Goal: Information Seeking & Learning: Learn about a topic

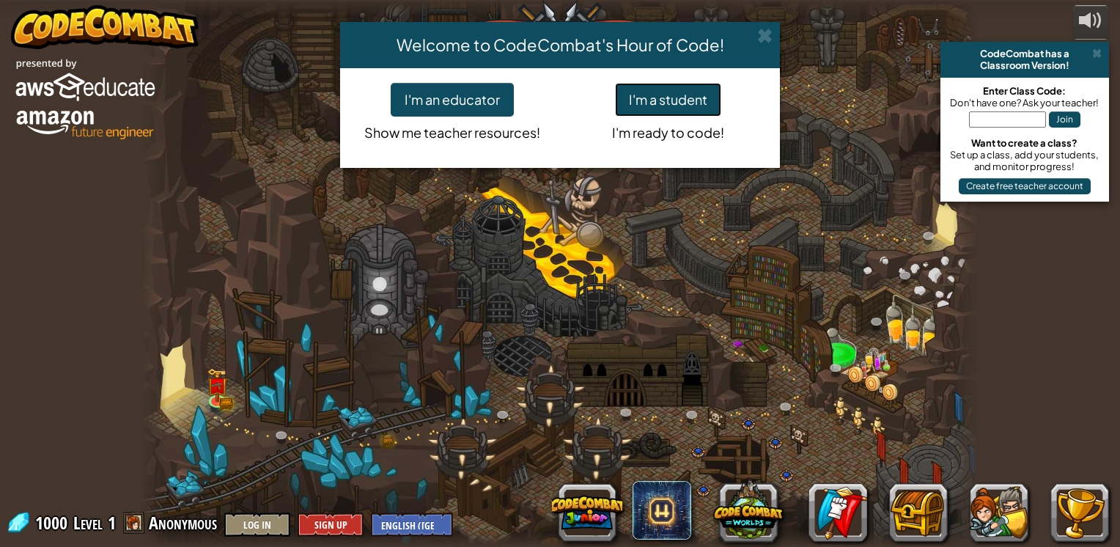
click at [640, 111] on button "I'm a student" at bounding box center [668, 100] width 106 height 34
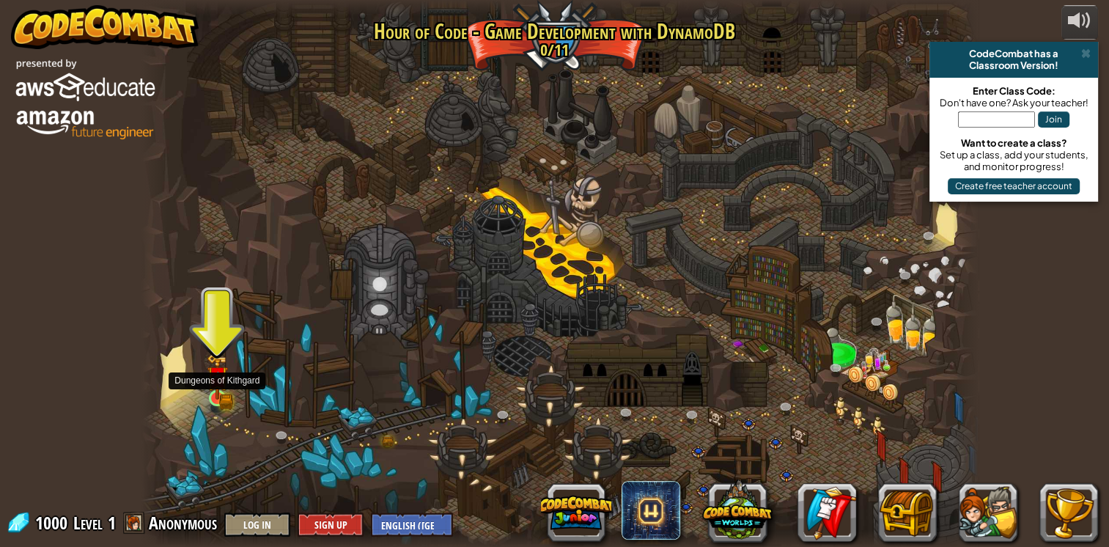
click at [222, 377] on img at bounding box center [217, 377] width 12 height 12
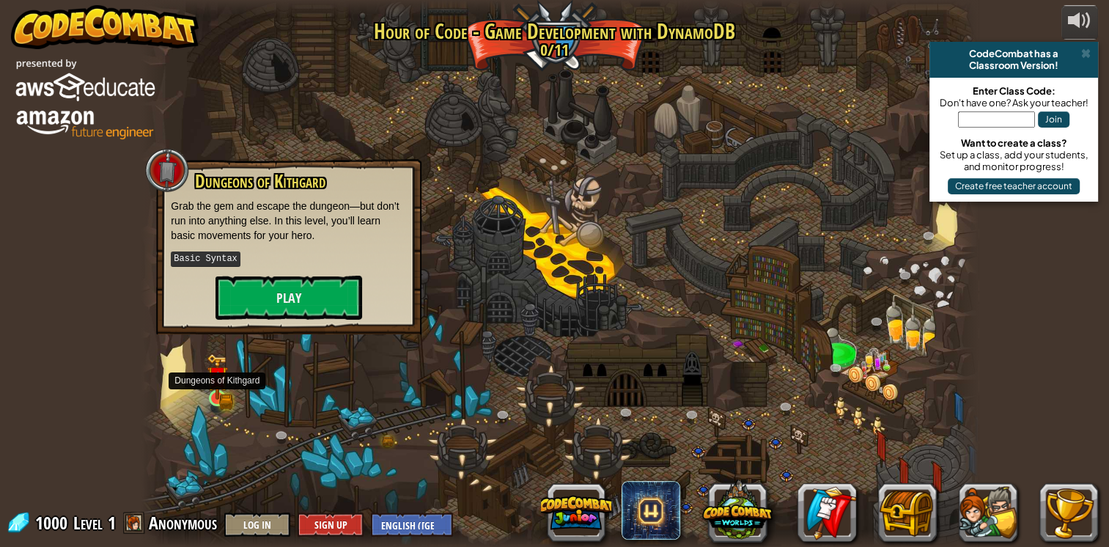
click at [223, 377] on img at bounding box center [217, 377] width 12 height 12
click at [249, 301] on button "Play" at bounding box center [289, 298] width 147 height 44
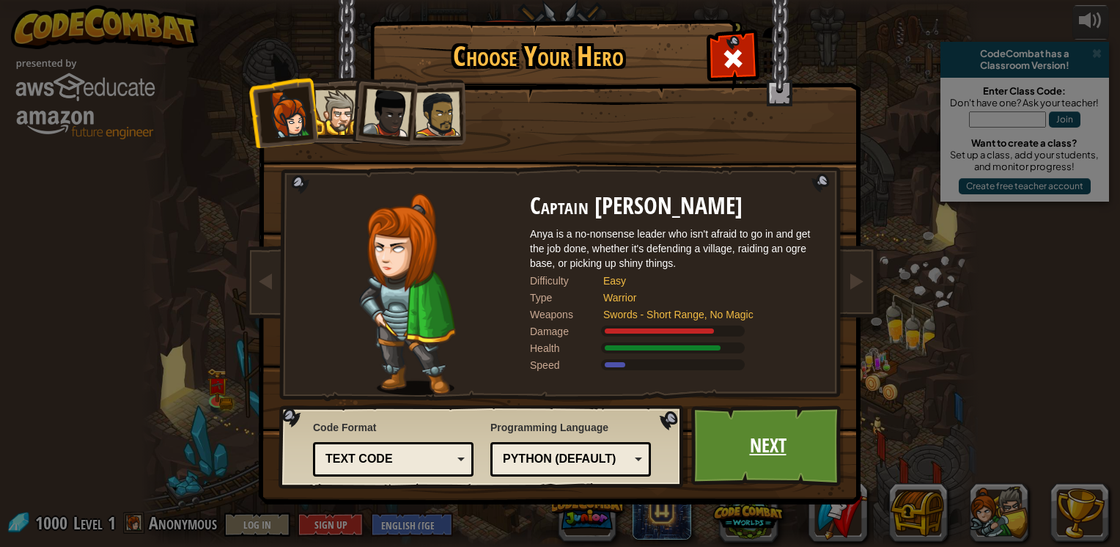
click at [720, 451] on link "Next" at bounding box center [767, 445] width 153 height 81
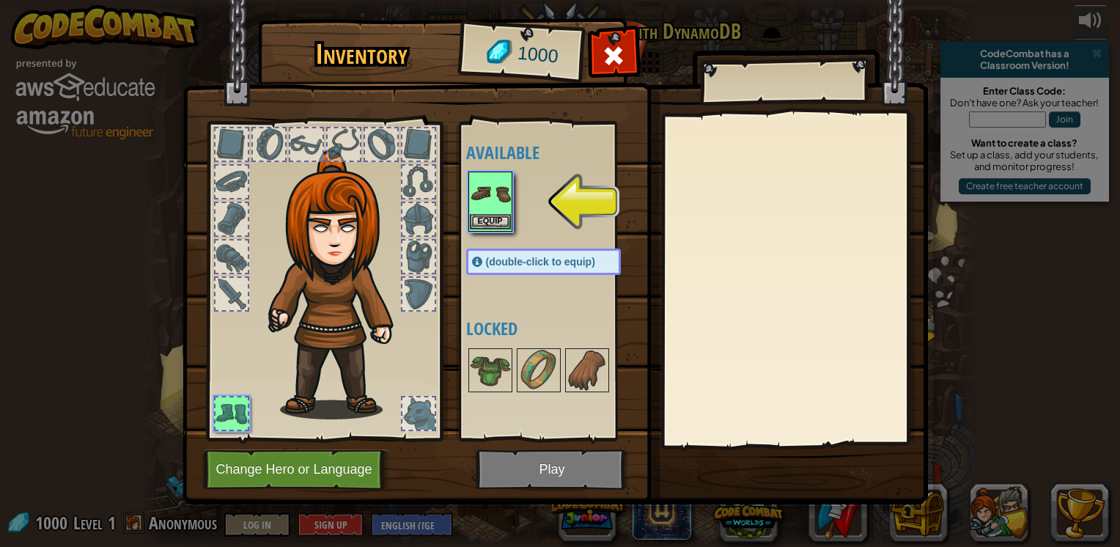
click at [504, 212] on img at bounding box center [490, 193] width 41 height 41
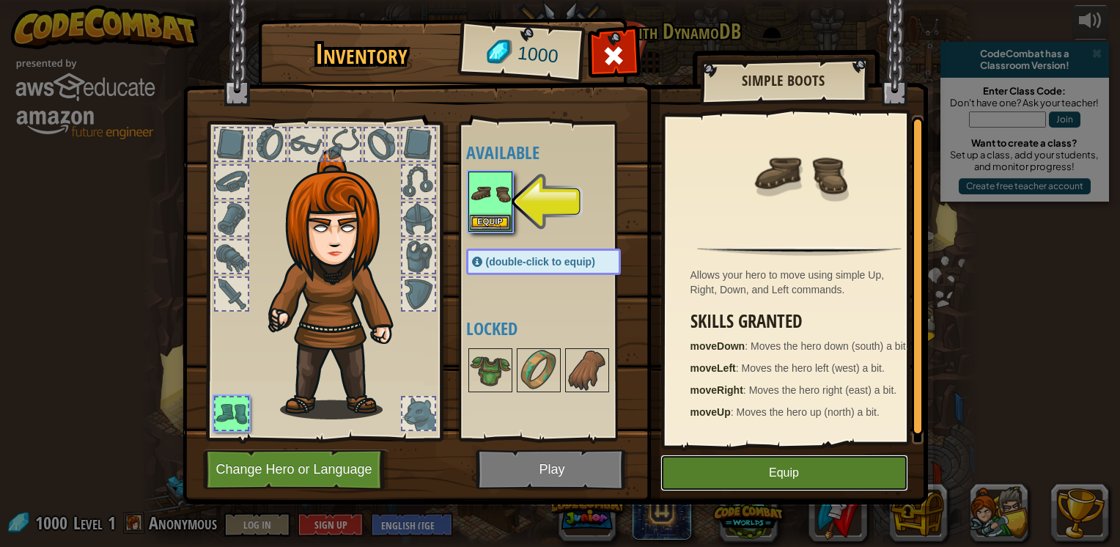
click at [748, 472] on button "Equip" at bounding box center [785, 473] width 248 height 37
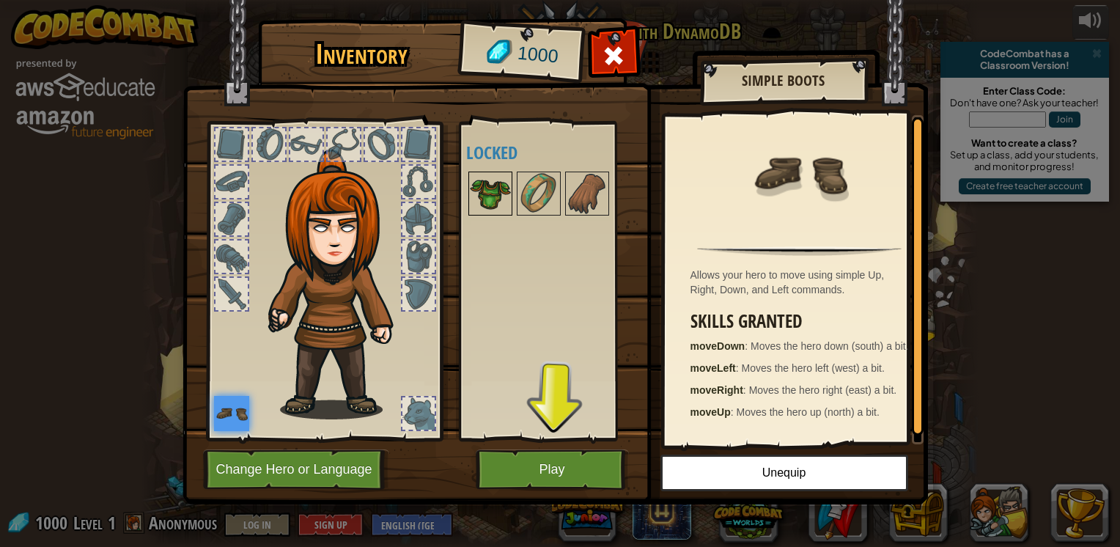
click at [487, 197] on img at bounding box center [490, 193] width 41 height 41
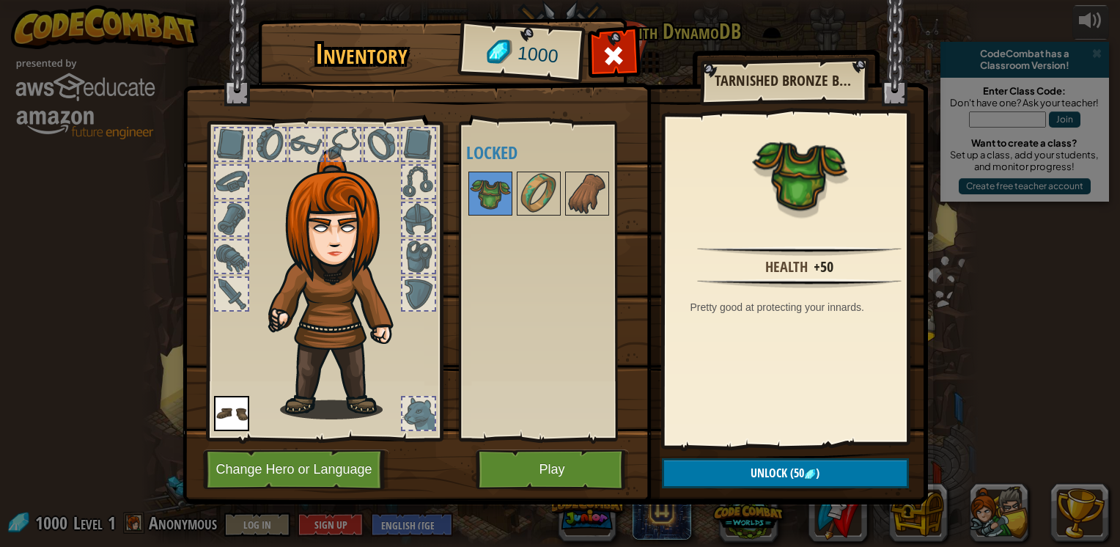
click at [490, 224] on div "Available Equip (double-click to equip) Locked" at bounding box center [558, 281] width 184 height 306
click at [522, 468] on button "Play" at bounding box center [552, 469] width 153 height 40
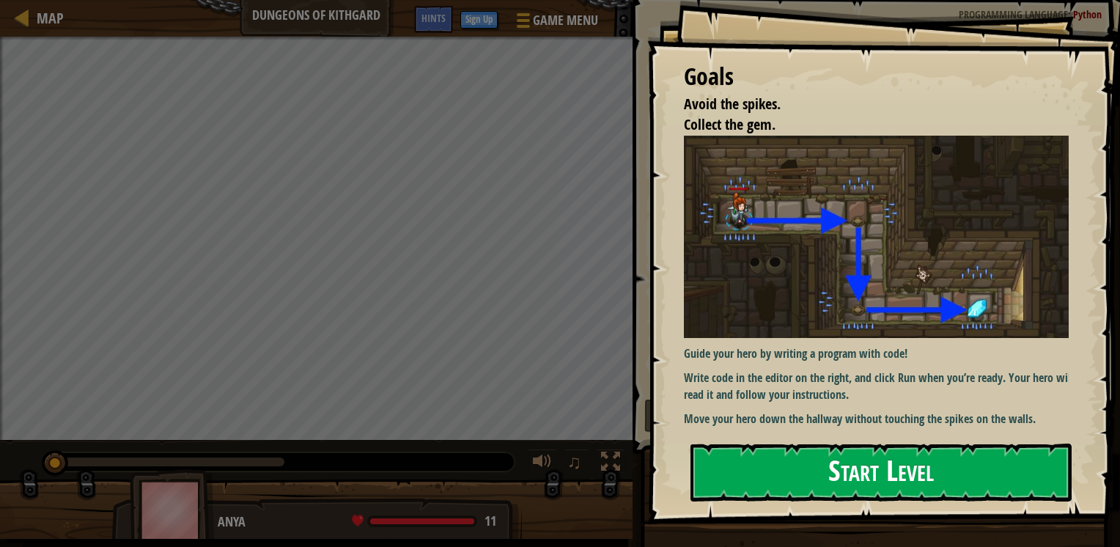
drag, startPoint x: 761, startPoint y: 476, endPoint x: 764, endPoint y: 466, distance: 10.7
click at [760, 475] on button "Start Level" at bounding box center [881, 473] width 381 height 58
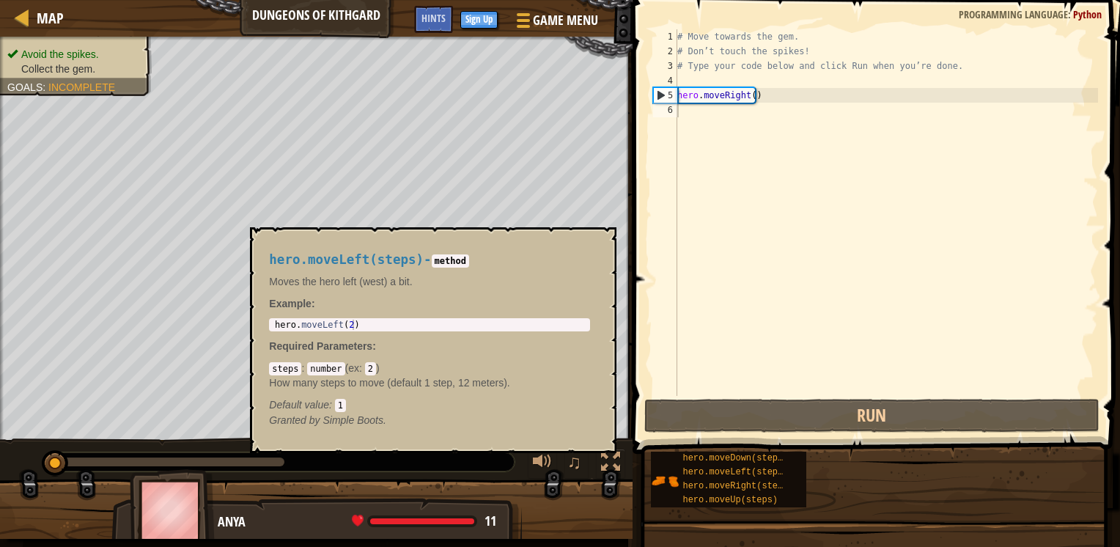
click at [589, 404] on div "Goals Avoid the spikes. Collect the gem. Guide your hero by writing a program w…" at bounding box center [560, 273] width 1120 height 547
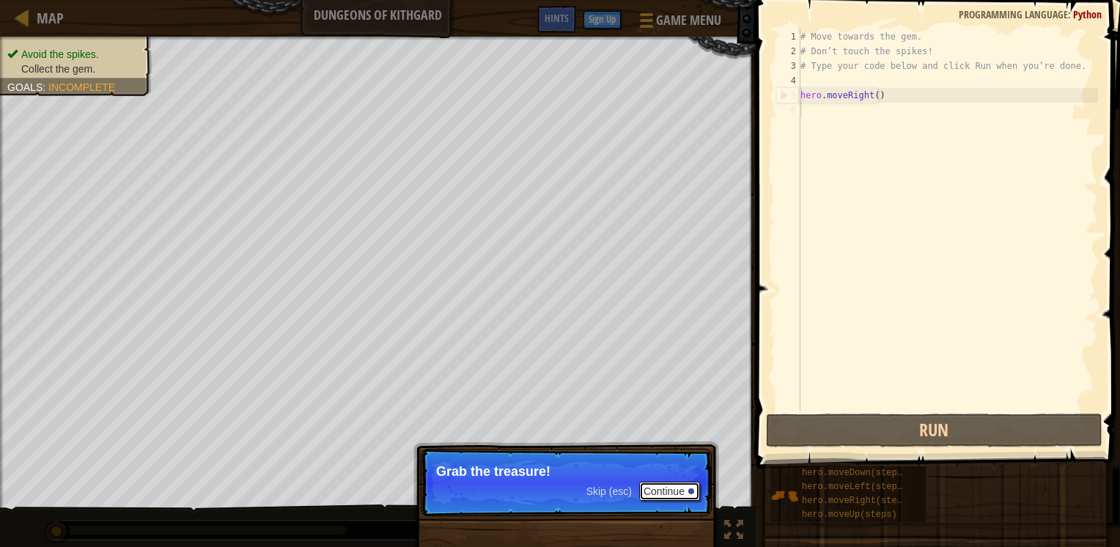
click at [658, 492] on button "Continue" at bounding box center [669, 491] width 61 height 19
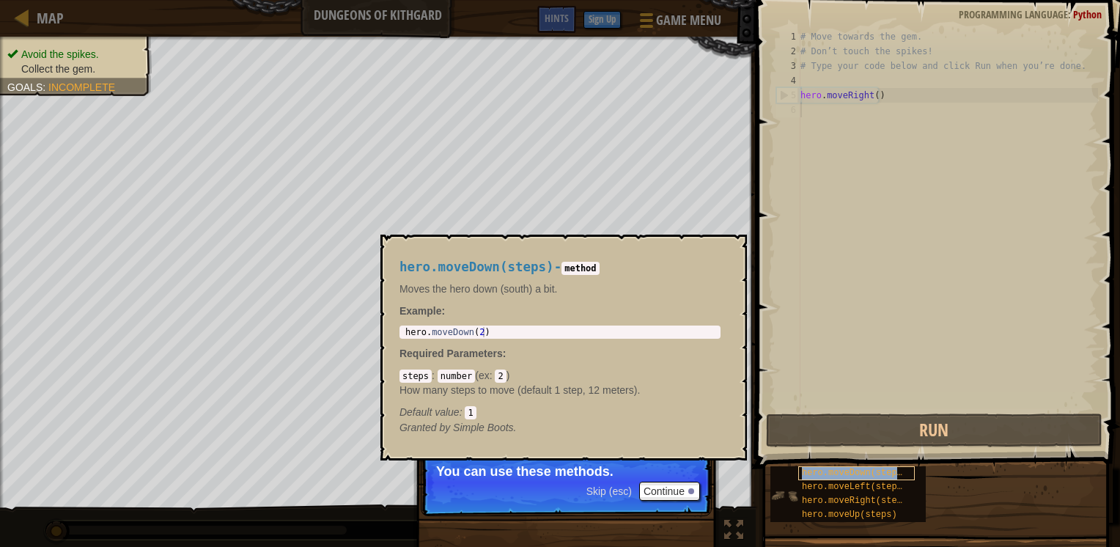
click at [889, 477] on span "hero.moveDown(steps)" at bounding box center [855, 473] width 106 height 10
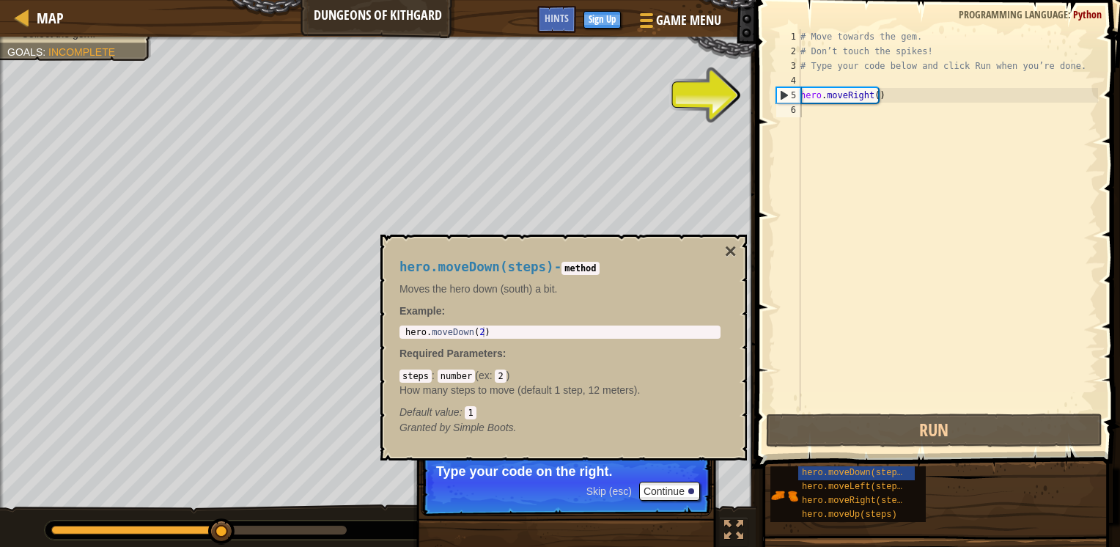
click at [812, 271] on div "# Move towards the gem. # Don’t touch the spikes! # Type your code below and cl…" at bounding box center [948, 234] width 301 height 411
click at [847, 100] on div "# Move towards the gem. # Don’t touch the spikes! # Type your code below and cl…" at bounding box center [948, 234] width 301 height 411
type textarea "hero.moveRight()"
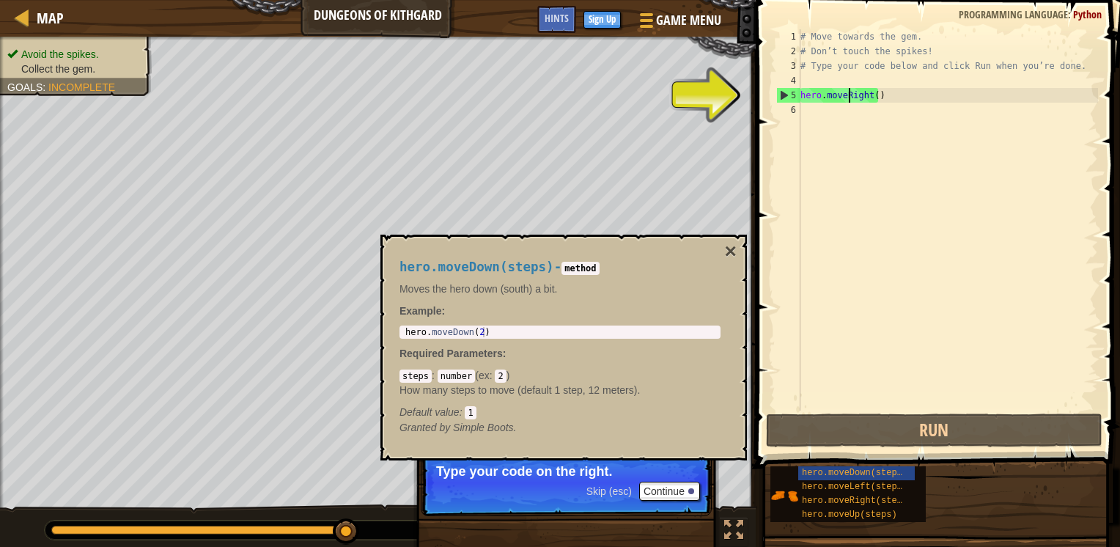
click at [845, 100] on div "# Move towards the gem. # Don’t touch the spikes! # Type your code below and cl…" at bounding box center [948, 234] width 301 height 411
click at [847, 101] on div "# Move towards the gem. # Don’t touch the spikes! # Type your code below and cl…" at bounding box center [948, 234] width 301 height 411
click at [818, 116] on div "# Move towards the gem. # Don’t touch the spikes! # Type your code below and cl…" at bounding box center [948, 234] width 301 height 411
click at [728, 256] on button "×" at bounding box center [731, 251] width 12 height 21
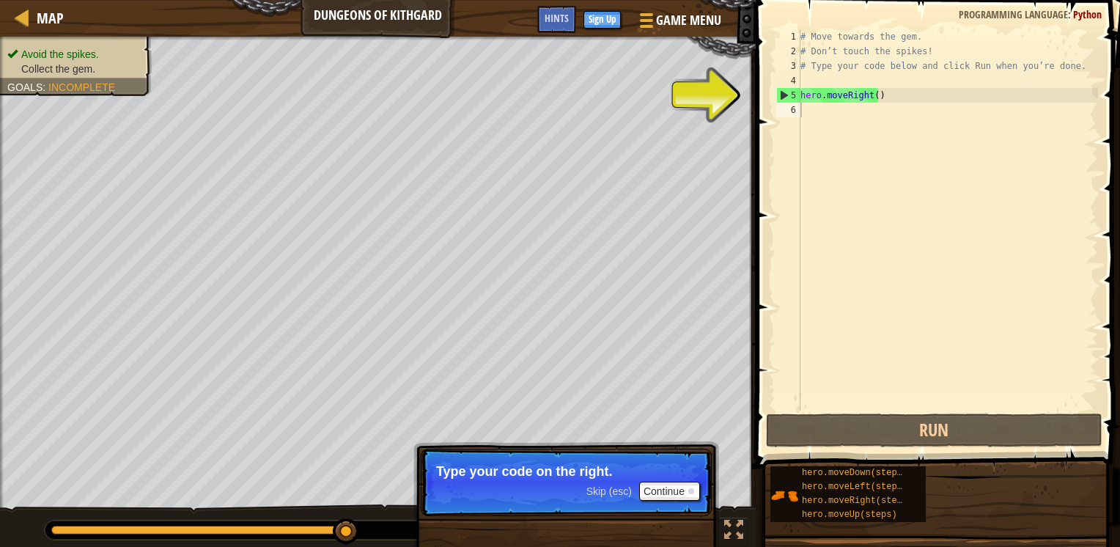
drag, startPoint x: 756, startPoint y: 174, endPoint x: 822, endPoint y: 147, distance: 71.6
click at [822, 147] on div "1 2 3 4 5 6 # Move towards the gem. # Don’t touch the spikes! # Type your code …" at bounding box center [935, 263] width 369 height 512
click at [803, 104] on div "# Move towards the gem. # Don’t touch the spikes! # Type your code below and cl…" at bounding box center [948, 234] width 301 height 411
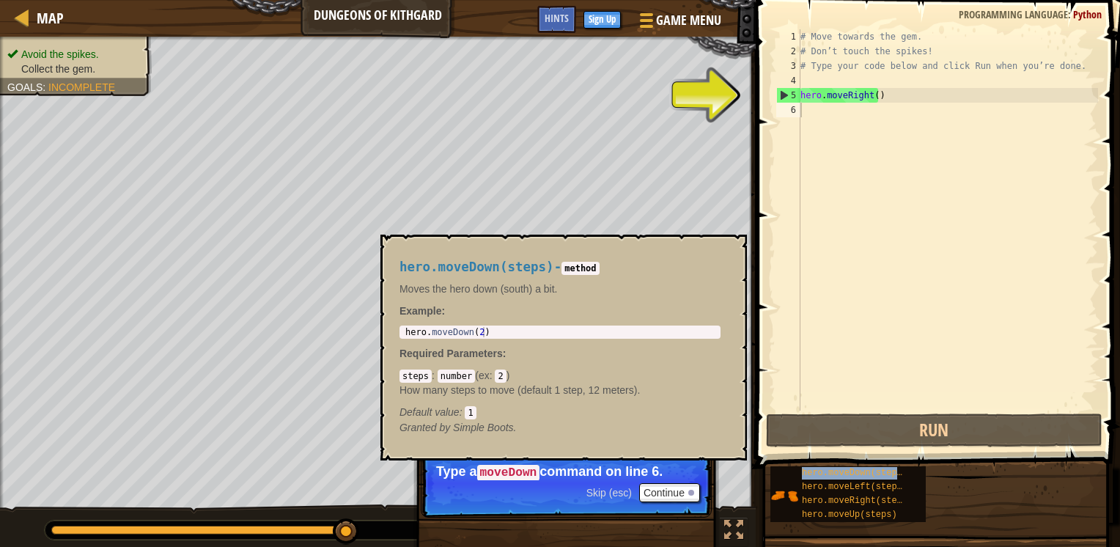
type textarea "hero.moveDown(steps)"
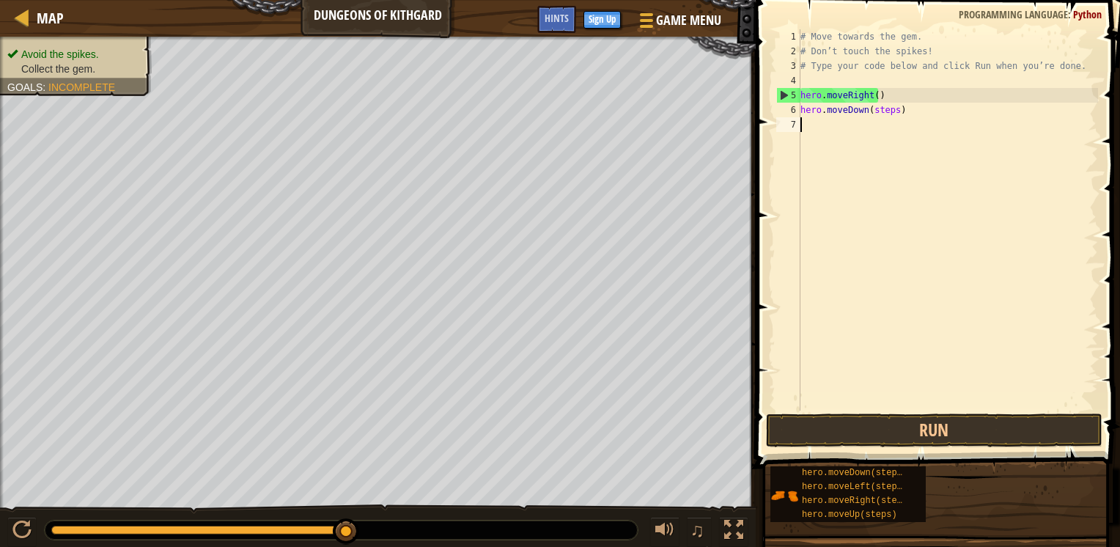
click at [825, 335] on div "# Move towards the gem. # Don’t touch the spikes! # Type your code below and cl…" at bounding box center [948, 234] width 301 height 411
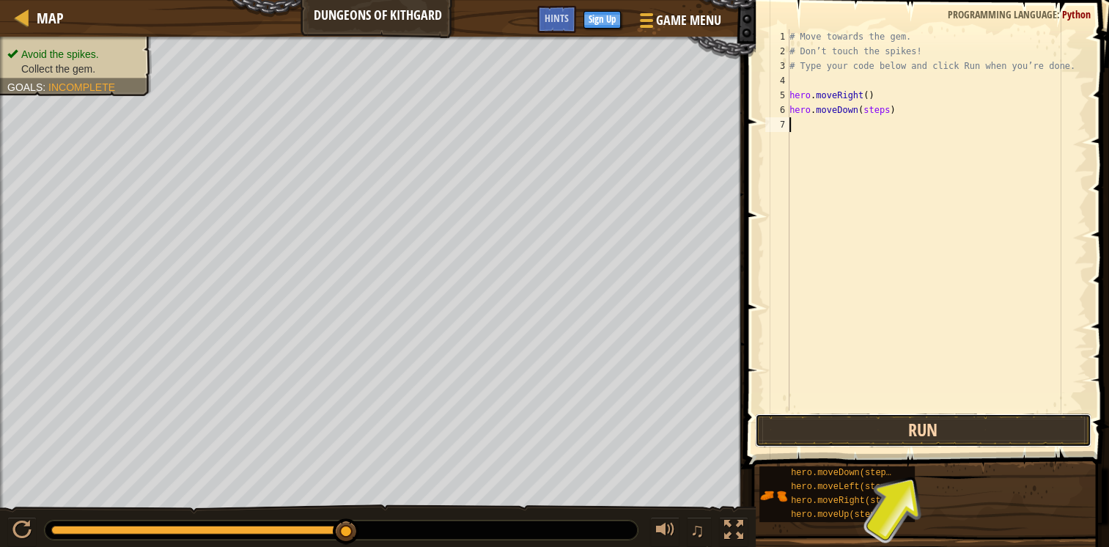
click at [941, 415] on button "Run" at bounding box center [923, 430] width 336 height 34
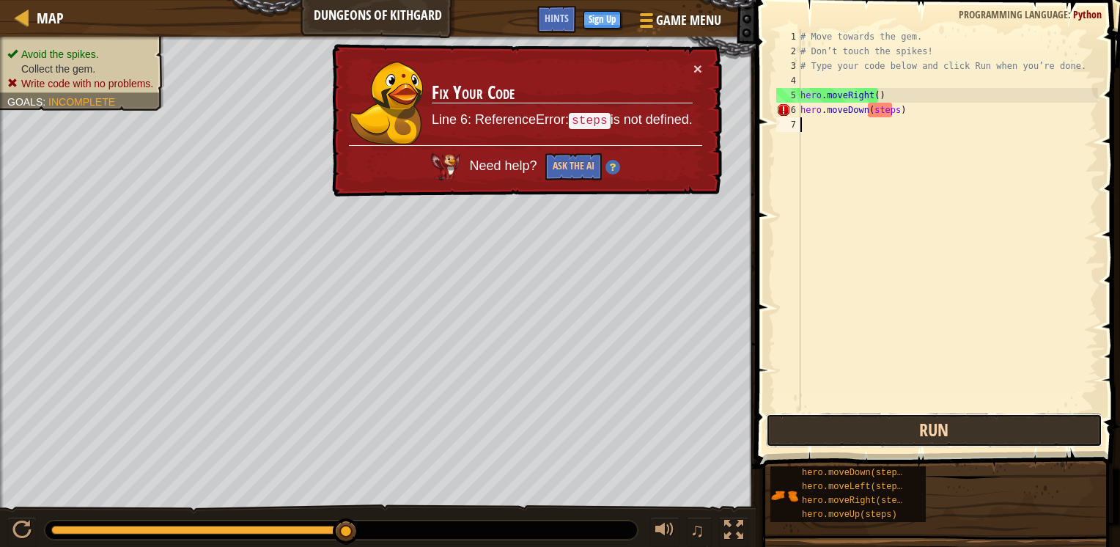
click at [842, 435] on button "Run" at bounding box center [934, 430] width 336 height 34
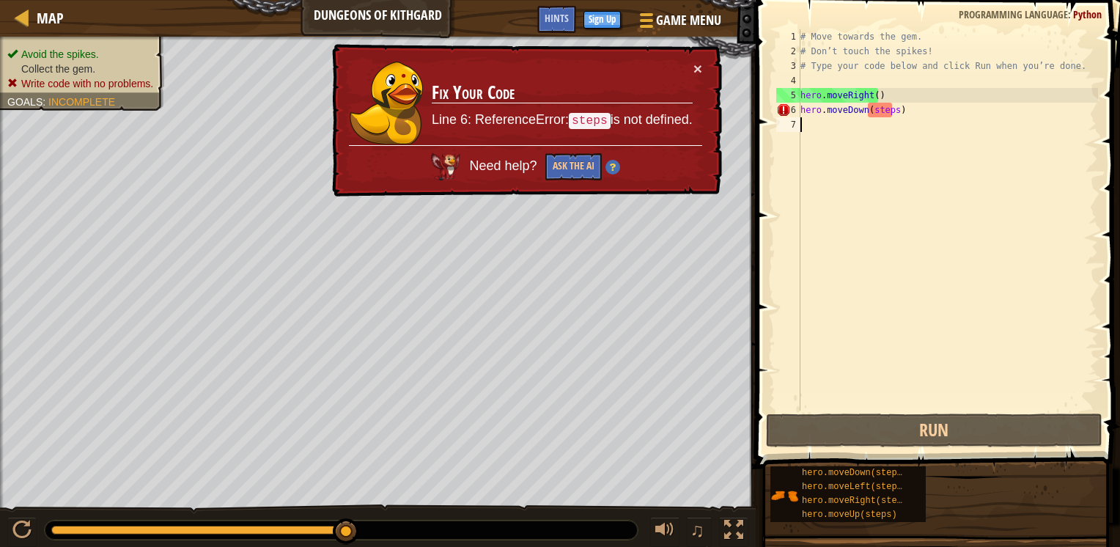
click at [880, 113] on div "# Move towards the gem. # Don’t touch the spikes! # Type your code below and cl…" at bounding box center [948, 234] width 301 height 411
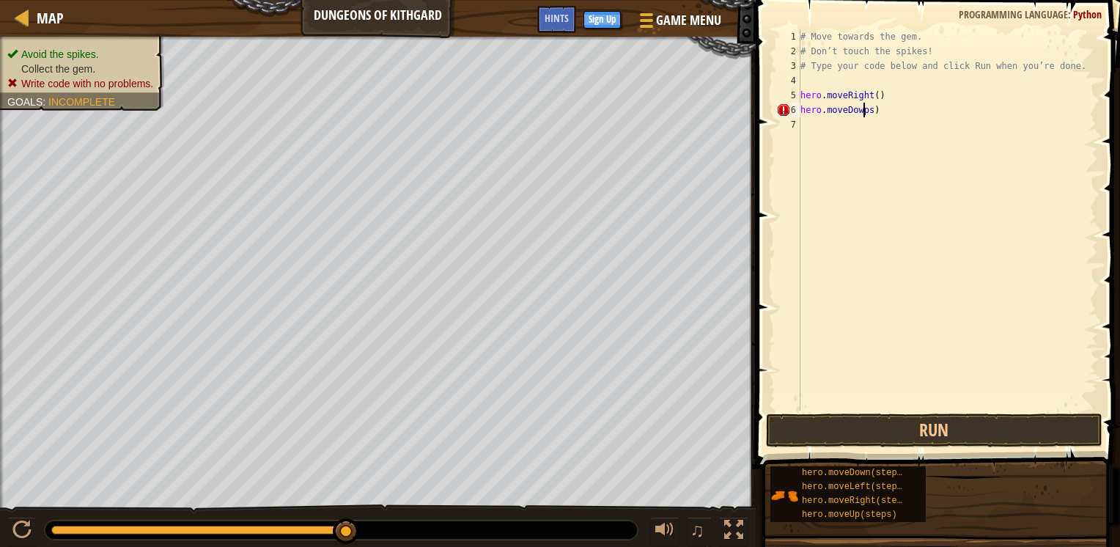
click at [863, 109] on div "# Move towards the gem. # Don’t touch the spikes! # Type your code below and cl…" at bounding box center [948, 234] width 301 height 411
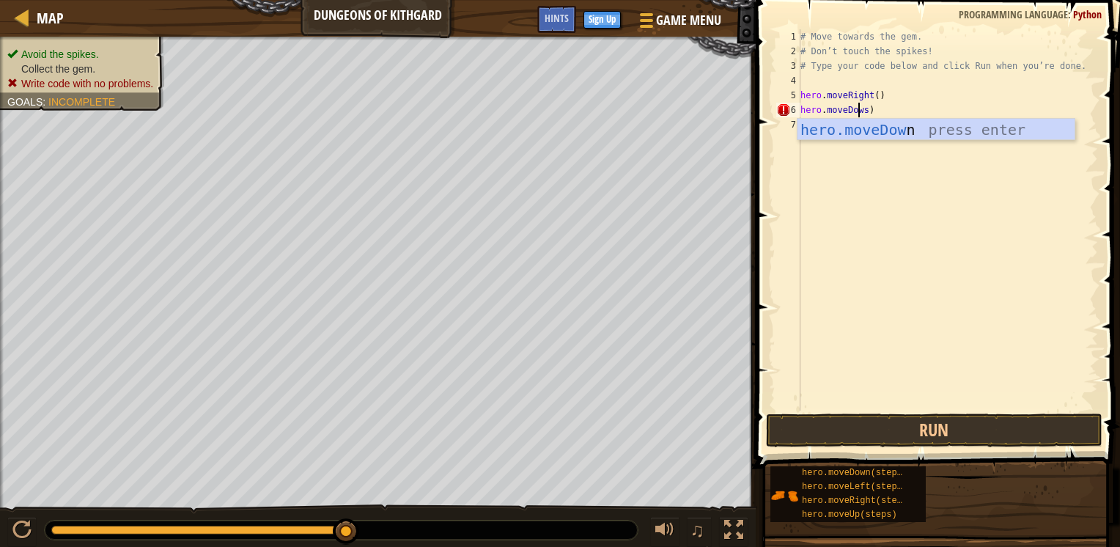
scroll to position [7, 4]
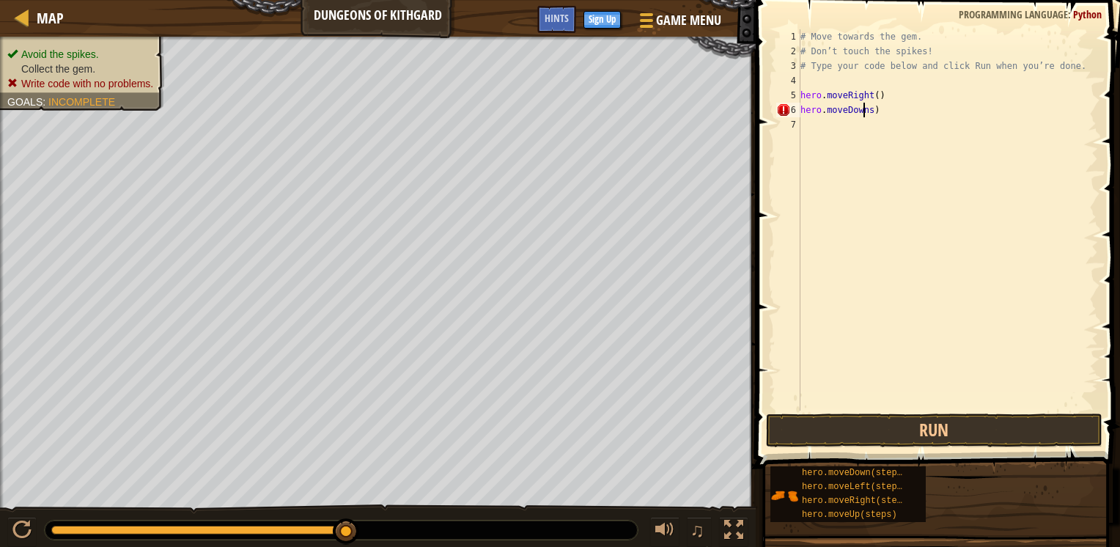
click at [865, 115] on div "# Move towards the gem. # Don’t touch the spikes! # Type your code below and cl…" at bounding box center [948, 234] width 301 height 411
click at [863, 109] on div "# Move towards the gem. # Don’t touch the spikes! # Type your code below and cl…" at bounding box center [948, 234] width 301 height 411
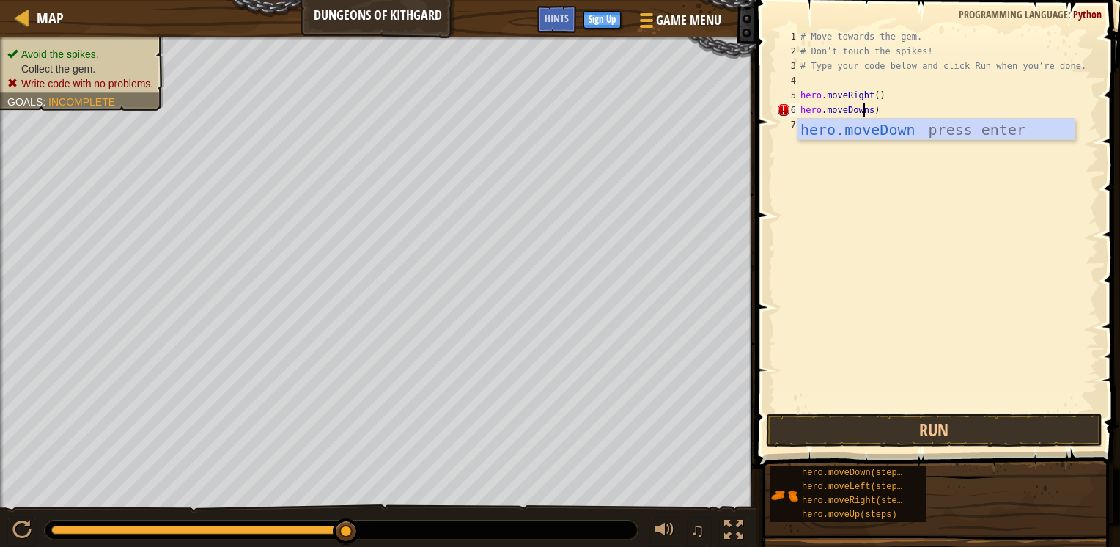
click at [867, 108] on div "# Move towards the gem. # Don’t touch the spikes! # Type your code below and cl…" at bounding box center [948, 234] width 301 height 411
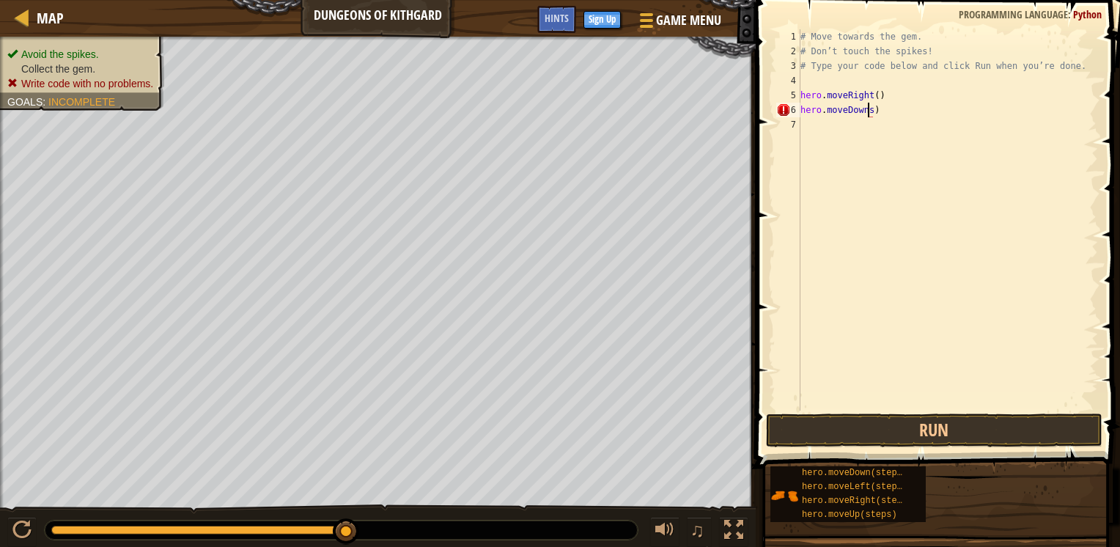
click at [867, 108] on div "# Move towards the gem. # Don’t touch the spikes! # Type your code below and cl…" at bounding box center [948, 234] width 301 height 411
type textarea "hero.moveDown()"
click at [892, 419] on button "Run" at bounding box center [934, 430] width 336 height 34
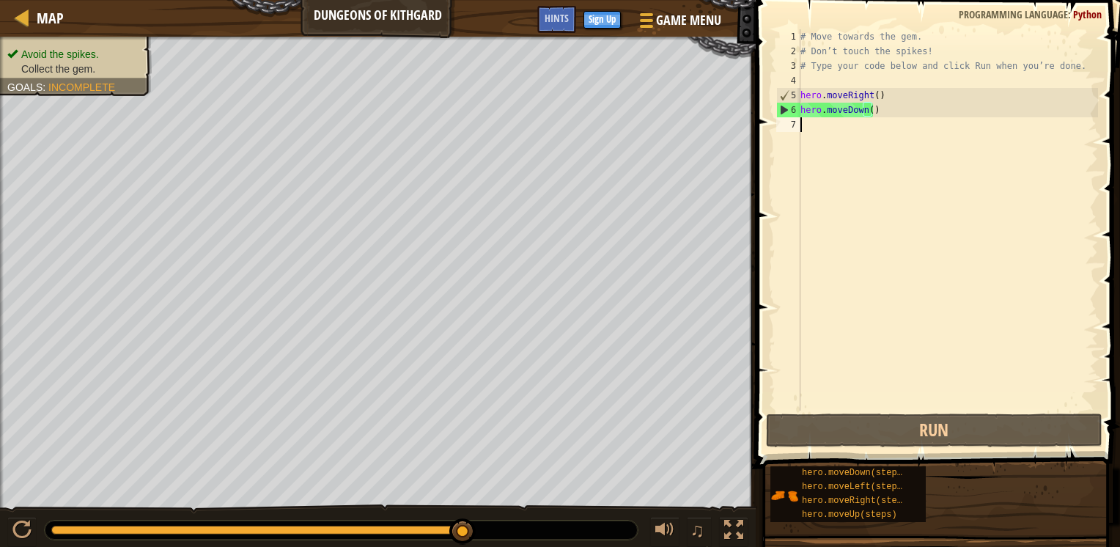
scroll to position [7, 0]
click at [801, 125] on div "# Move towards the gem. # Don’t touch the spikes! # Type your code below and cl…" at bounding box center [948, 234] width 301 height 411
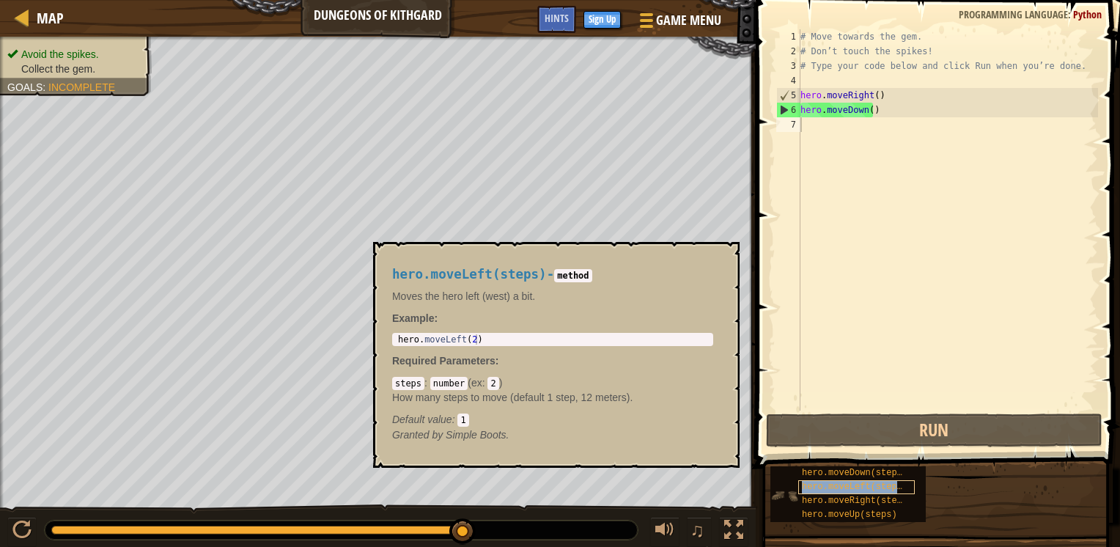
click at [836, 480] on div "hero.moveLeft(steps)" at bounding box center [856, 487] width 117 height 14
type textarea "hero.moveLeft(steps)"
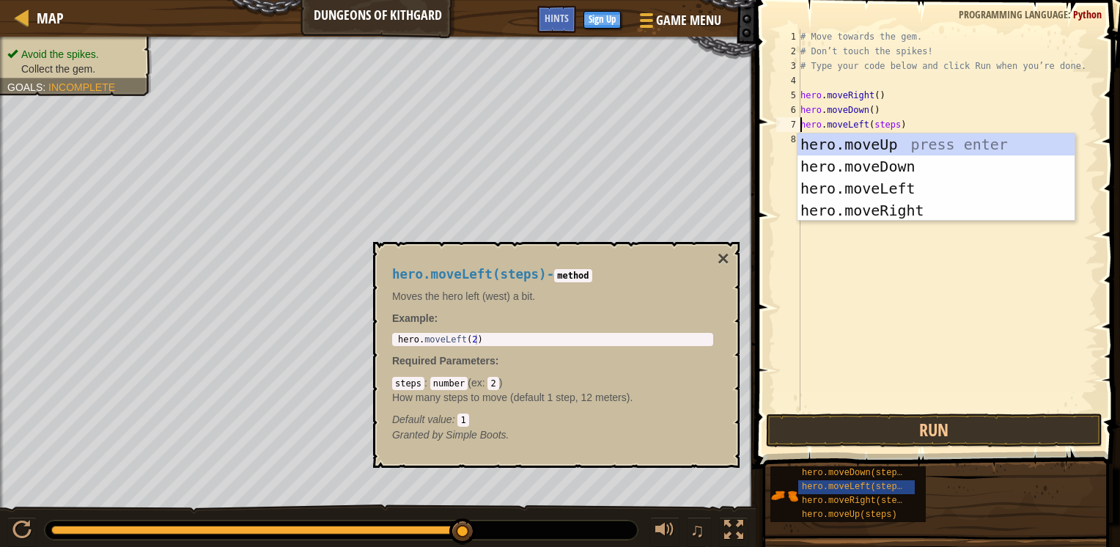
click at [880, 280] on div "# Move towards the gem. # Don’t touch the spikes! # Type your code below and cl…" at bounding box center [948, 234] width 301 height 411
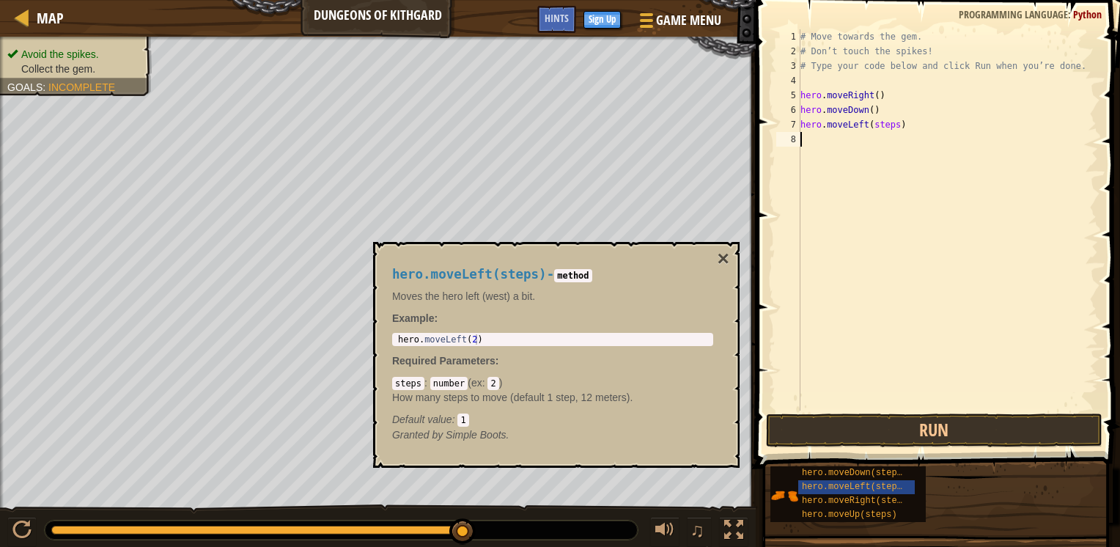
click at [868, 127] on div "# Move towards the gem. # Don’t touch the spikes! # Type your code below and cl…" at bounding box center [948, 234] width 301 height 411
click at [891, 125] on div "# Move towards the gem. # Don’t touch the spikes! # Type your code below and cl…" at bounding box center [948, 234] width 301 height 411
type textarea "hero.moveLeft()"
click at [875, 433] on button "Run" at bounding box center [934, 430] width 336 height 34
